Goal: Information Seeking & Learning: Get advice/opinions

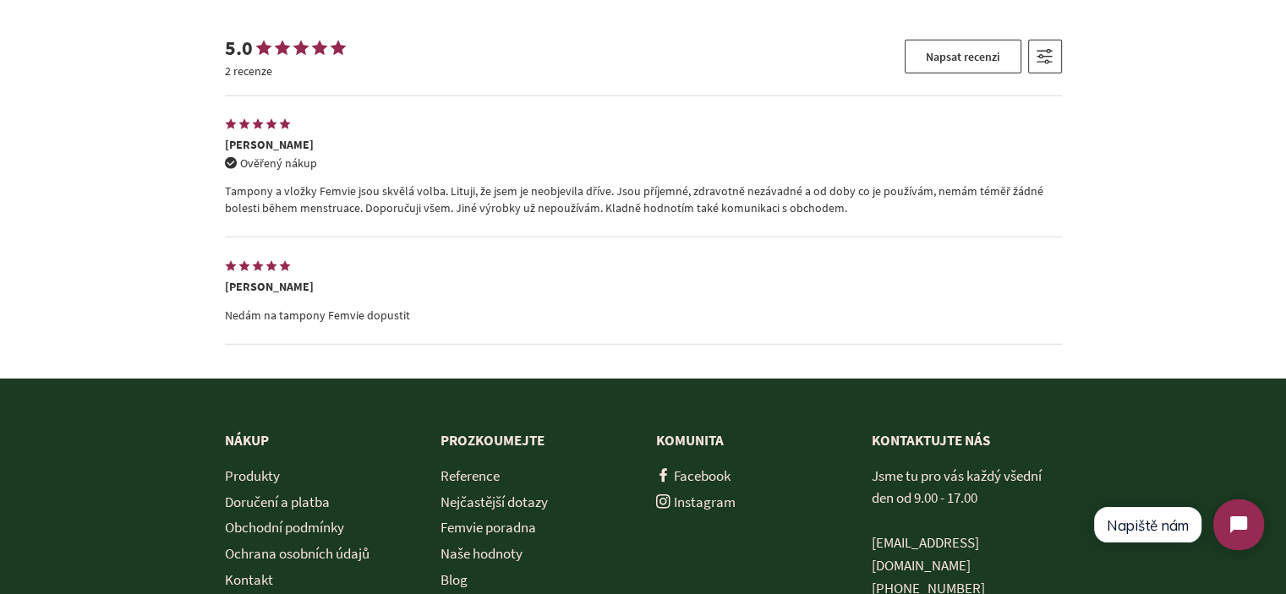
scroll to position [4660, 0]
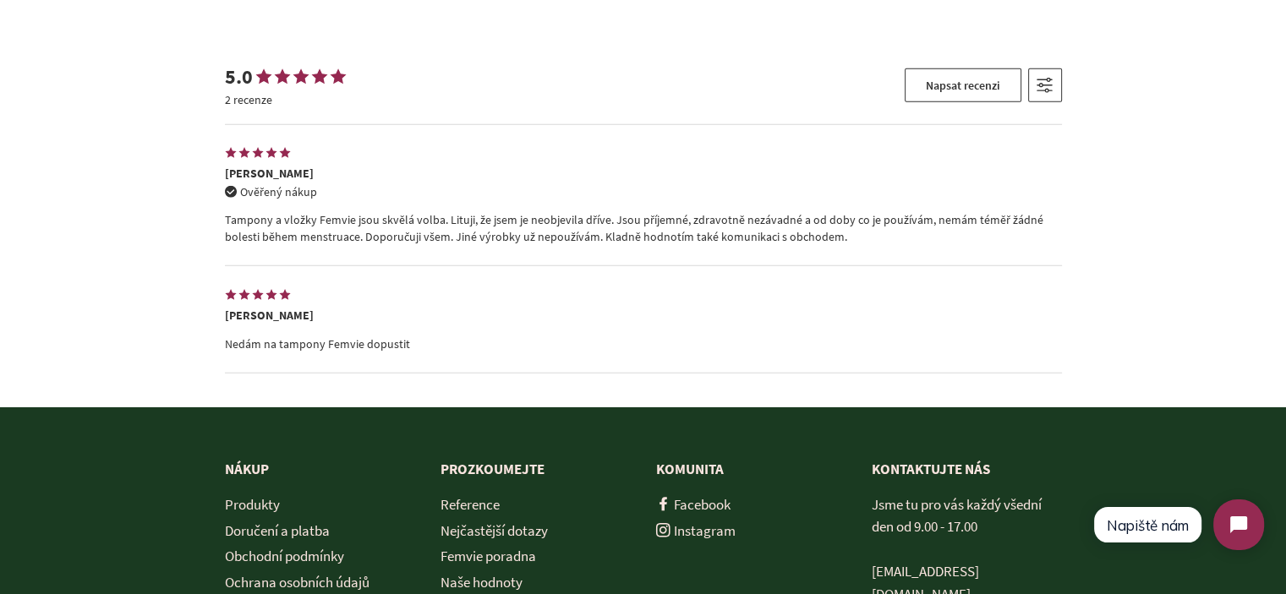
click at [414, 219] on p "Tampony a vložky Femvie jsou skvělá volba. Lituji, že jsem je neobjevila dříve.…" at bounding box center [643, 228] width 837 height 33
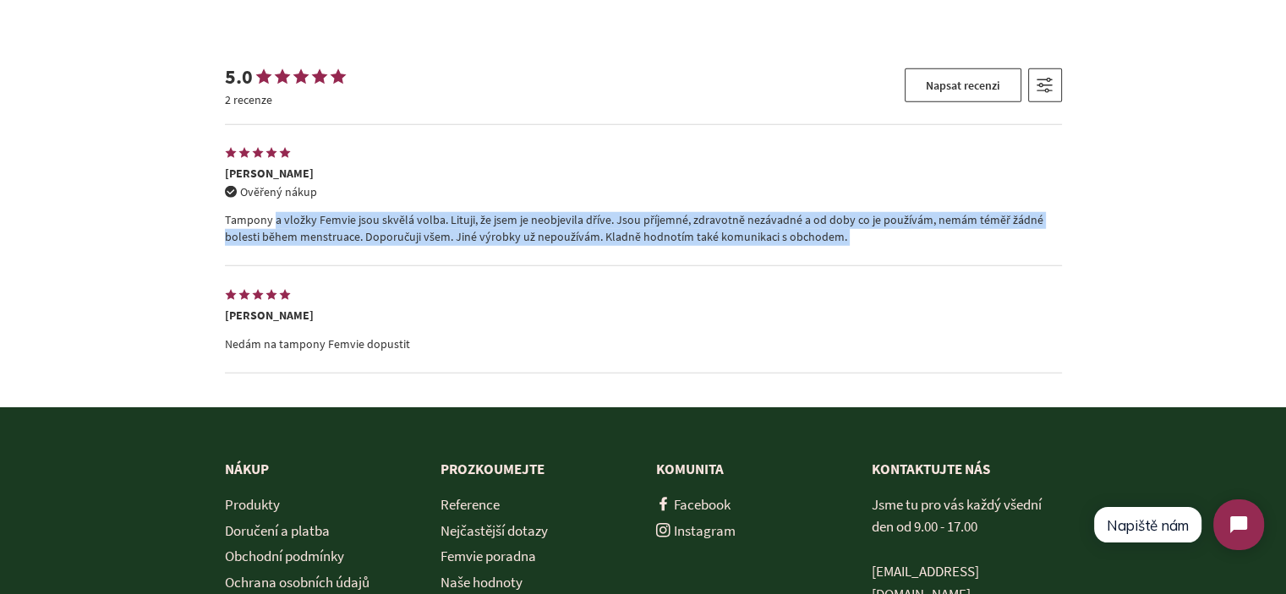
click at [414, 219] on p "Tampony a vložky Femvie jsou skvělá volba. Lituji, že jsem je neobjevila dříve.…" at bounding box center [643, 228] width 837 height 33
click at [132, 231] on div "5.0 2 recenze Napsat recenzi Seřazeno podle Doporučené Priorita fotografie Nejn…" at bounding box center [643, 219] width 1286 height 378
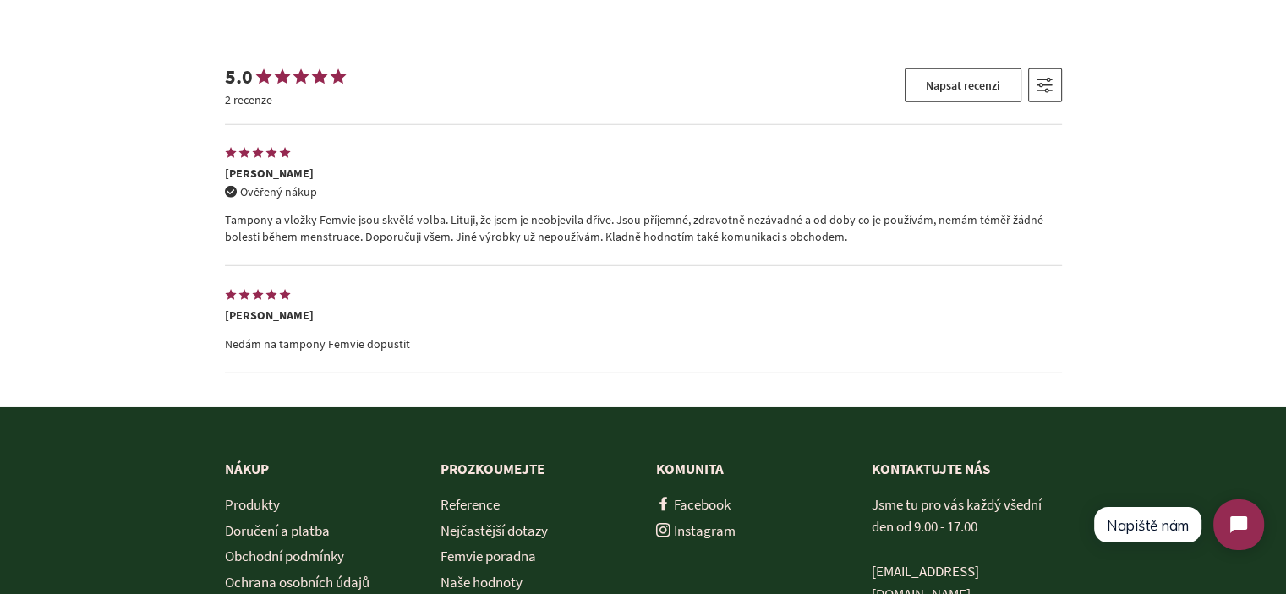
click at [447, 226] on p "Tampony a vložky Femvie jsou skvělá volba. Lituji, že jsem je neobjevila dříve.…" at bounding box center [643, 228] width 837 height 33
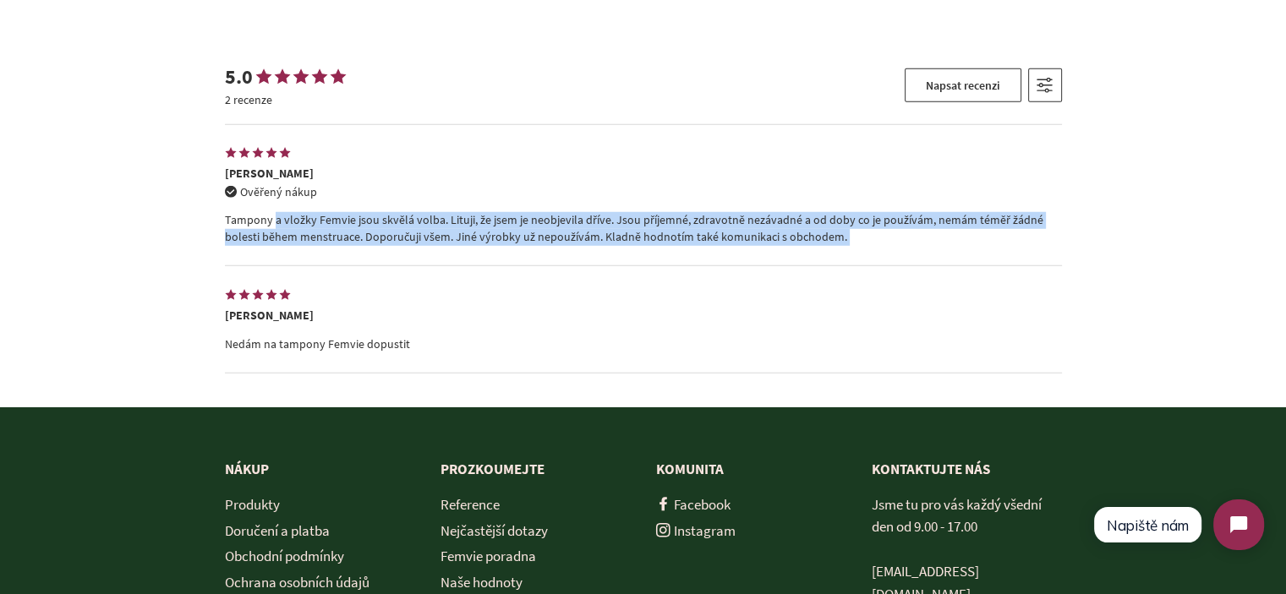
click at [447, 226] on p "Tampony a vložky Femvie jsou skvělá volba. Lituji, že jsem je neobjevila dříve.…" at bounding box center [643, 228] width 837 height 33
click at [101, 243] on div "5.0 2 recenze Napsat recenzi Seřazeno podle Doporučené Priorita fotografie Nejn…" at bounding box center [643, 219] width 1286 height 378
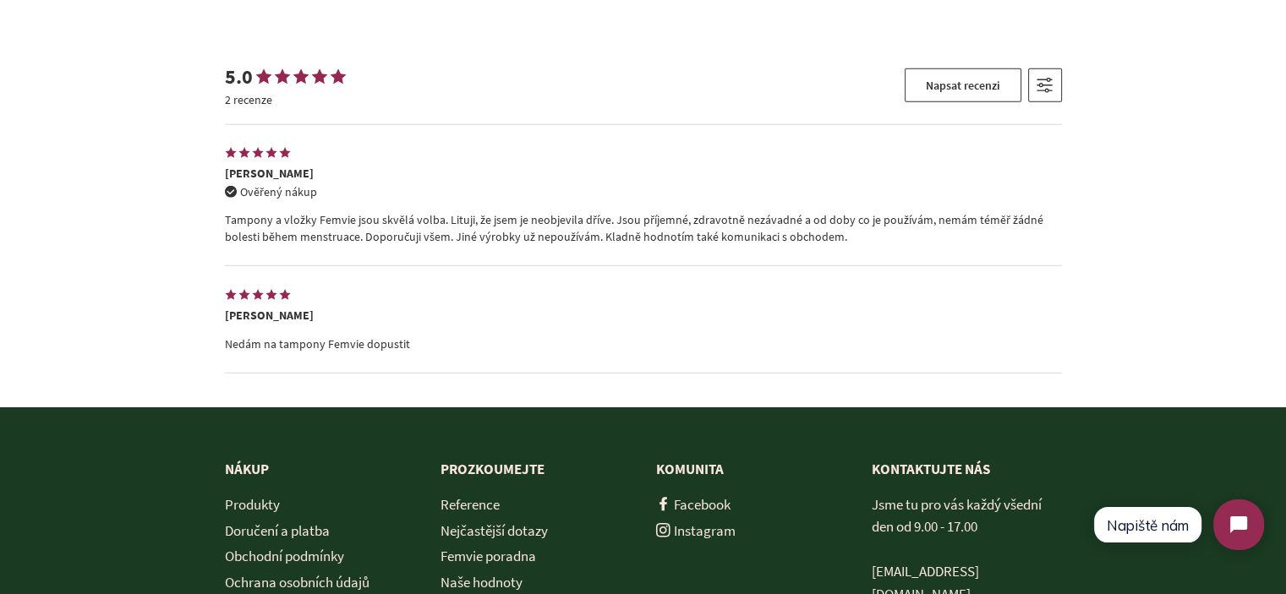
click at [292, 339] on p "Nedám na tampony Femvie dopustit" at bounding box center [643, 345] width 837 height 17
drag, startPoint x: 106, startPoint y: 289, endPoint x: 598, endPoint y: 3, distance: 569.1
click at [105, 285] on div "5.0 2 recenze Napsat recenzi Seřazeno podle Doporučené Priorita fotografie Nejn…" at bounding box center [643, 219] width 1286 height 378
